Goal: Communication & Community: Answer question/provide support

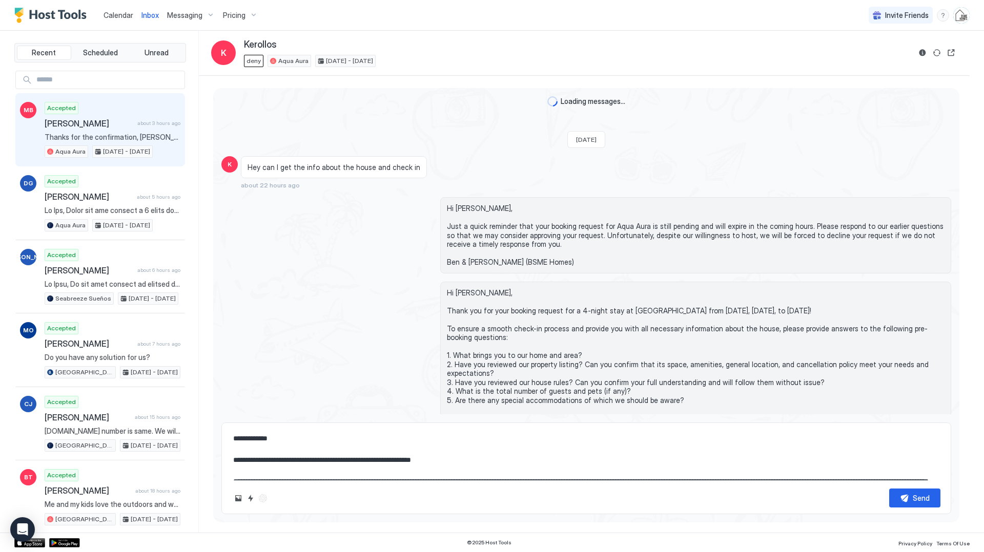
scroll to position [513, 0]
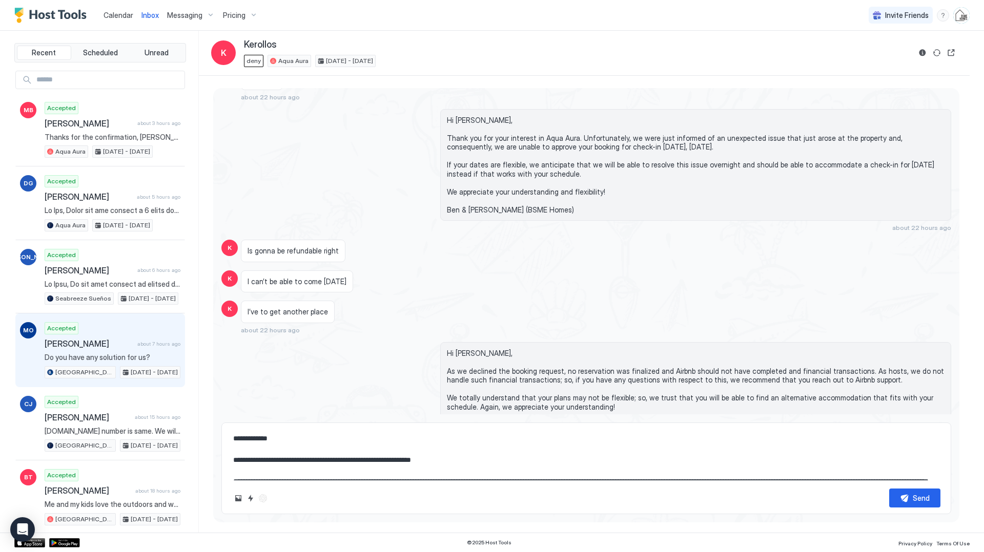
click at [111, 343] on span "[PERSON_NAME]" at bounding box center [89, 344] width 89 height 10
type textarea "*"
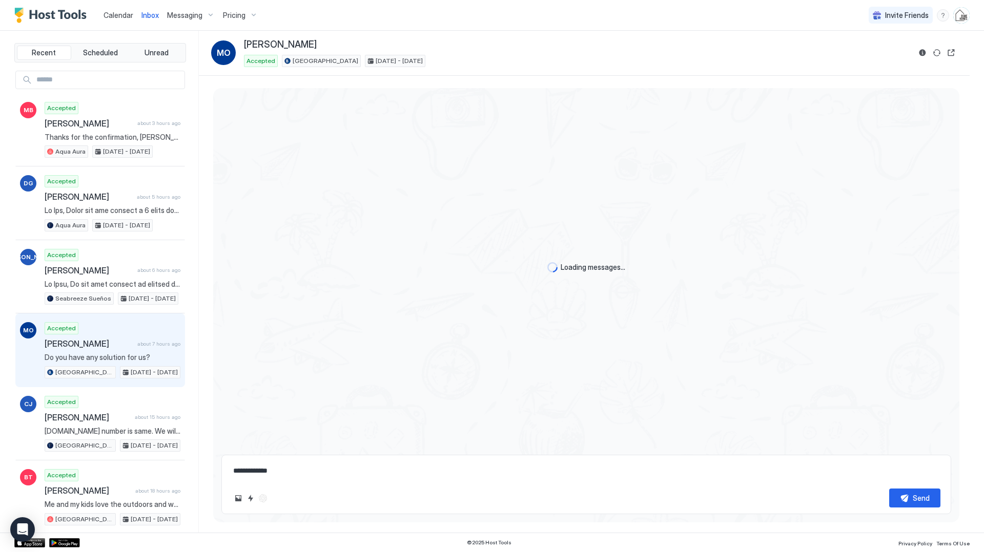
scroll to position [1842, 0]
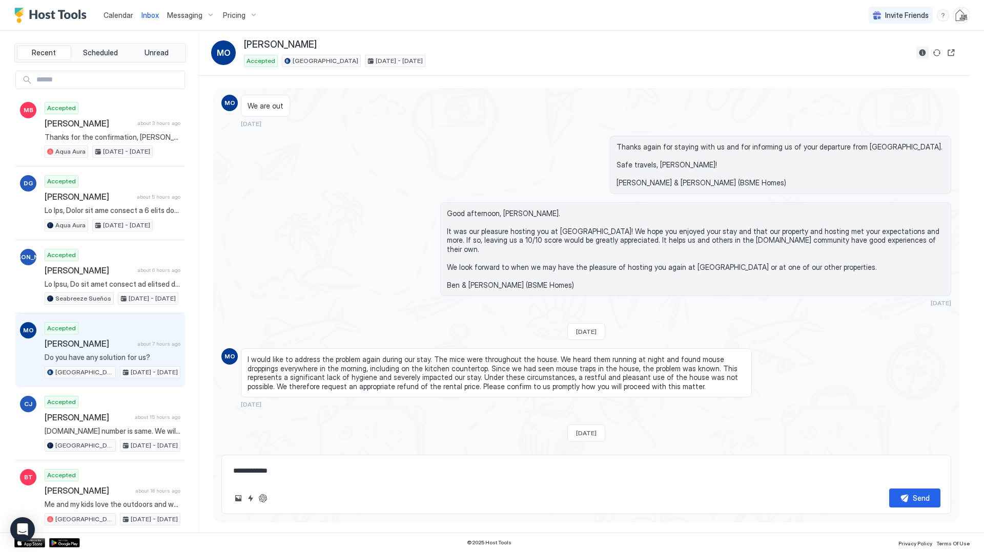
click at [919, 53] on button "Reservation information" at bounding box center [922, 53] width 12 height 12
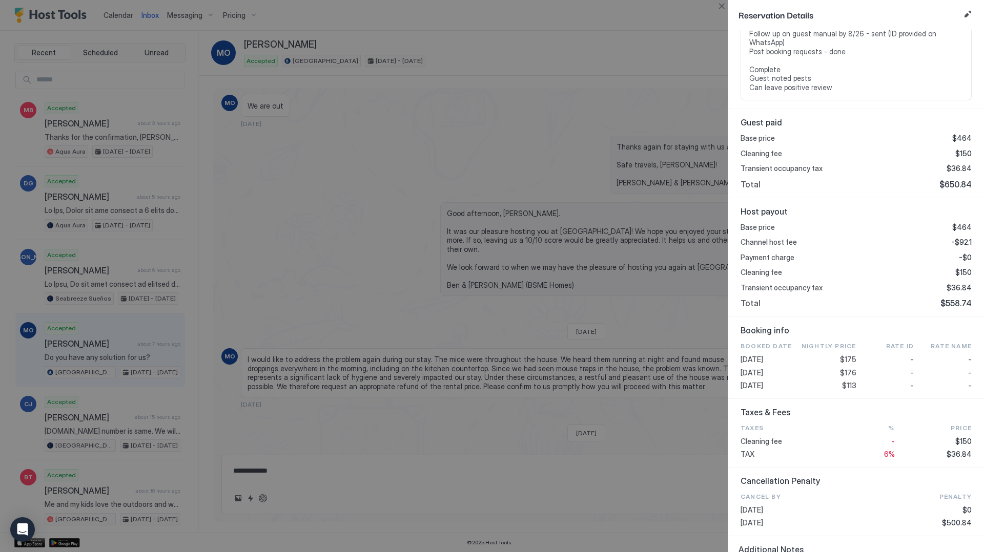
scroll to position [345, 0]
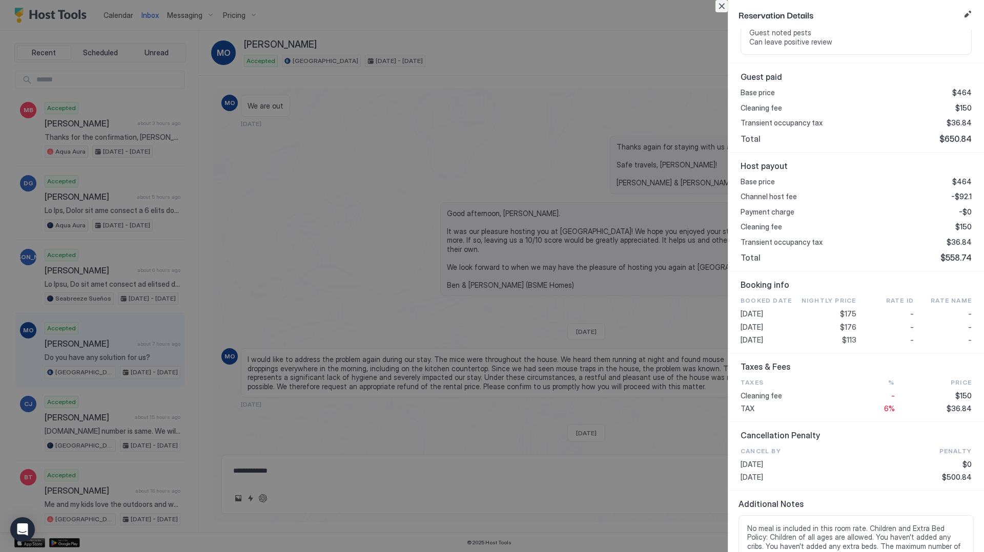
click at [723, 5] on button "Close" at bounding box center [721, 6] width 12 height 12
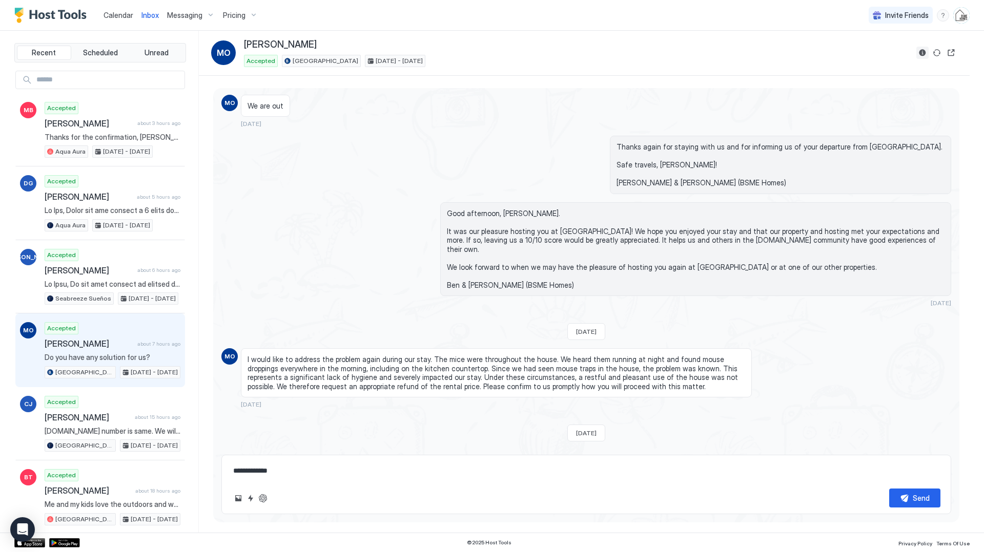
click at [920, 53] on button "Reservation information" at bounding box center [922, 53] width 12 height 12
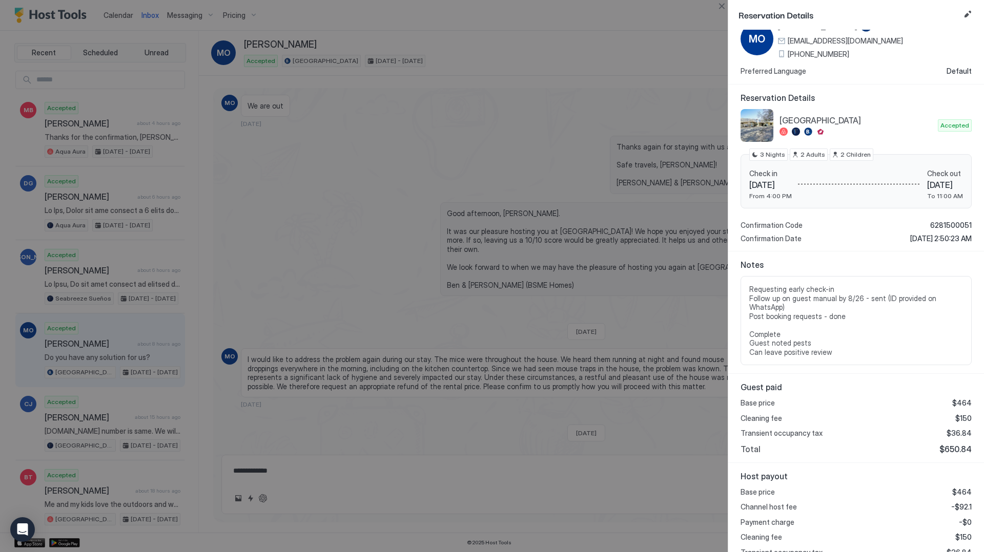
scroll to position [35, 0]
click at [720, 5] on button "Close" at bounding box center [721, 6] width 12 height 12
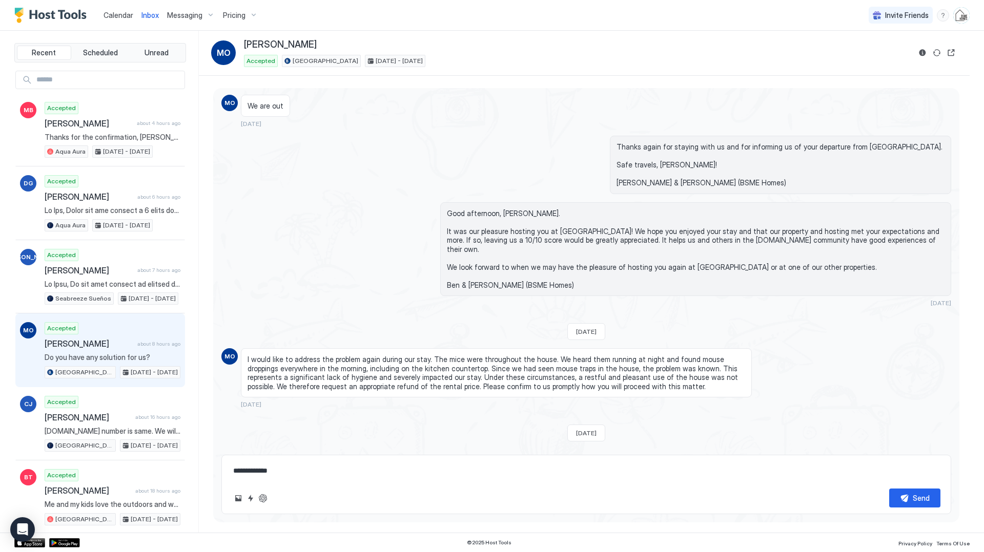
scroll to position [1842, 0]
click at [923, 57] on button "Reservation information" at bounding box center [922, 53] width 12 height 12
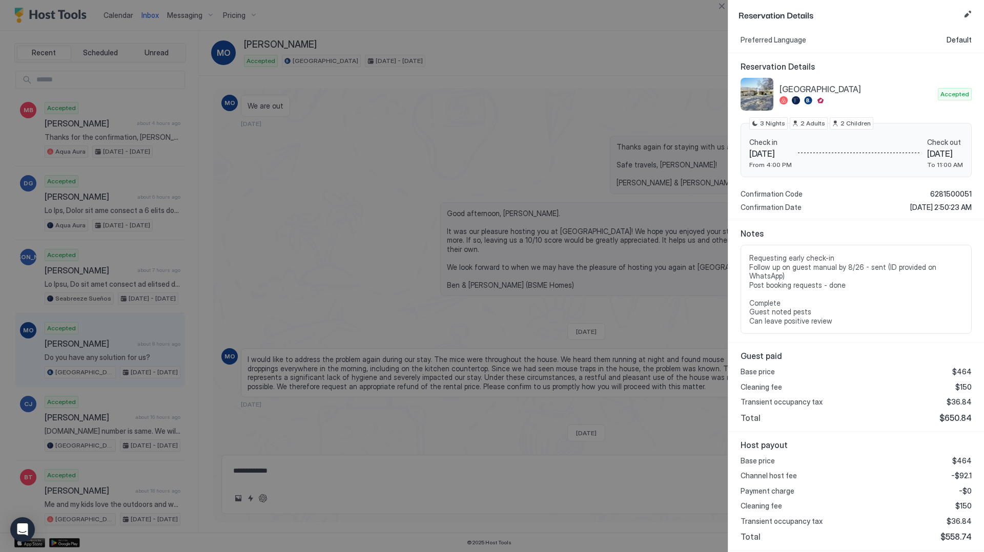
scroll to position [0, 0]
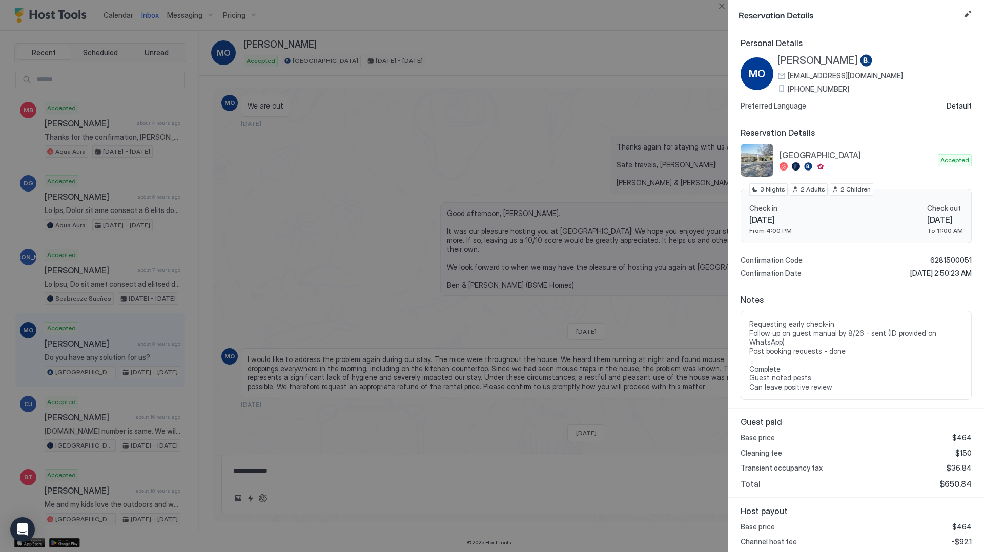
click at [804, 61] on span "[PERSON_NAME]" at bounding box center [817, 60] width 80 height 13
